Goal: Navigation & Orientation: Find specific page/section

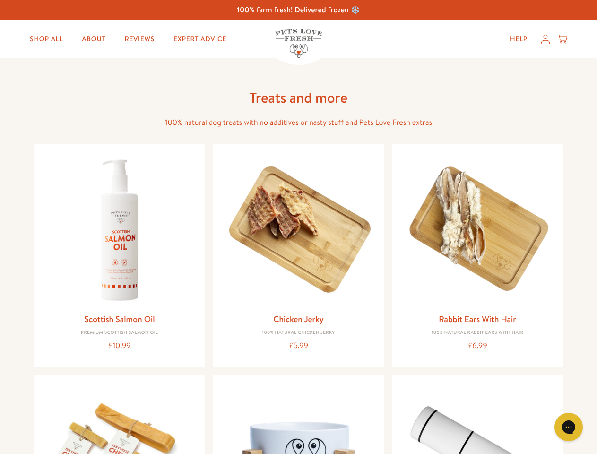
click at [569, 427] on icon "Gorgias live chat" at bounding box center [568, 426] width 9 height 9
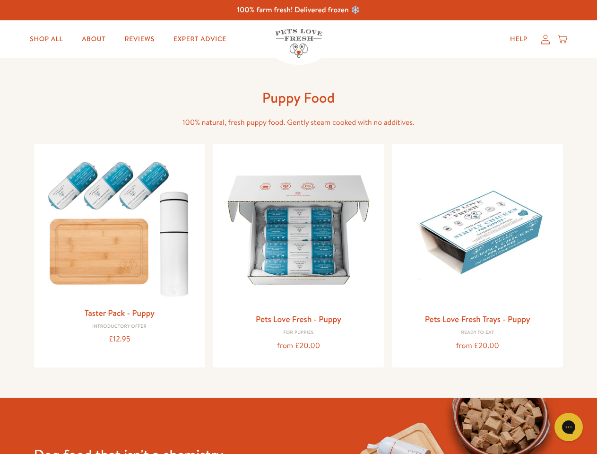
click at [569, 427] on icon "Gorgias live chat" at bounding box center [568, 426] width 9 height 9
